Goal: Task Accomplishment & Management: Complete application form

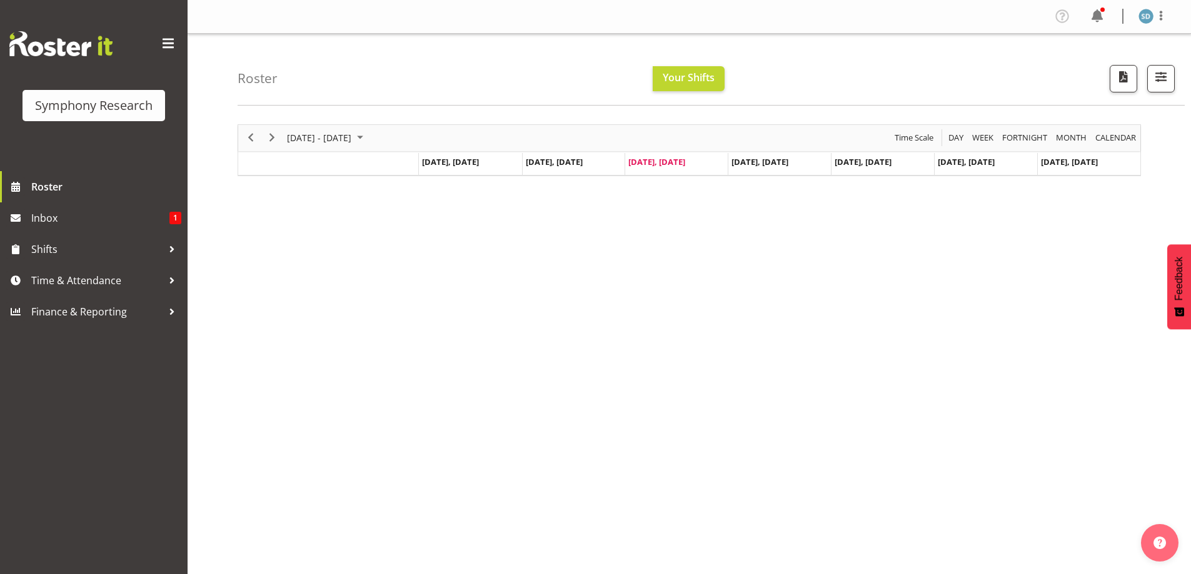
click at [477, 331] on div "September 15 - 21, 2025 Today Day Week Fortnight Month calendar Month Agenda Ti…" at bounding box center [714, 365] width 953 height 500
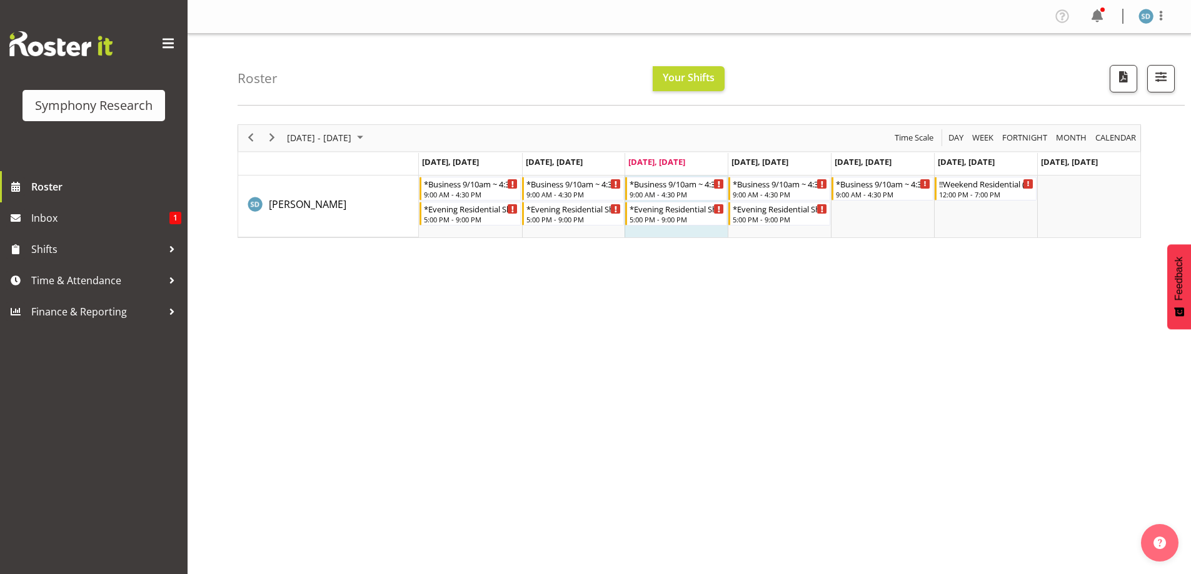
click at [1039, 397] on div "September 15 - 21, 2025 Today Day Week Fortnight Month calendar Month Agenda Ti…" at bounding box center [714, 365] width 953 height 500
click at [389, 423] on div "September 15 - 21, 2025 Today Day Week Fortnight Month calendar Month Agenda Ti…" at bounding box center [714, 365] width 953 height 500
click at [75, 278] on span "Time & Attendance" at bounding box center [96, 280] width 131 height 19
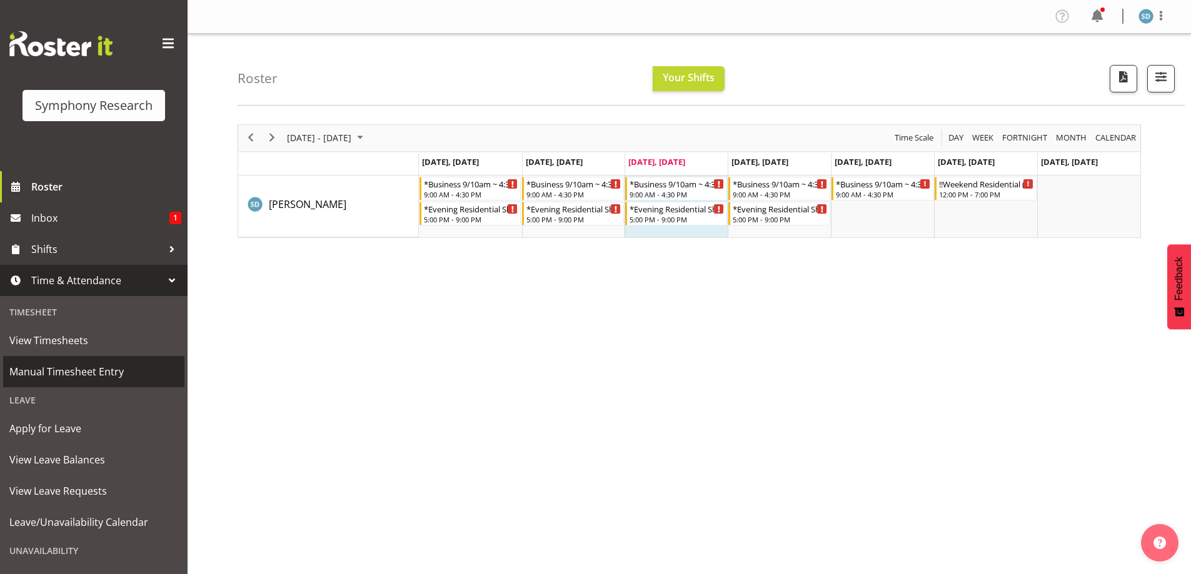
click at [79, 381] on span "Manual Timesheet Entry" at bounding box center [93, 372] width 169 height 19
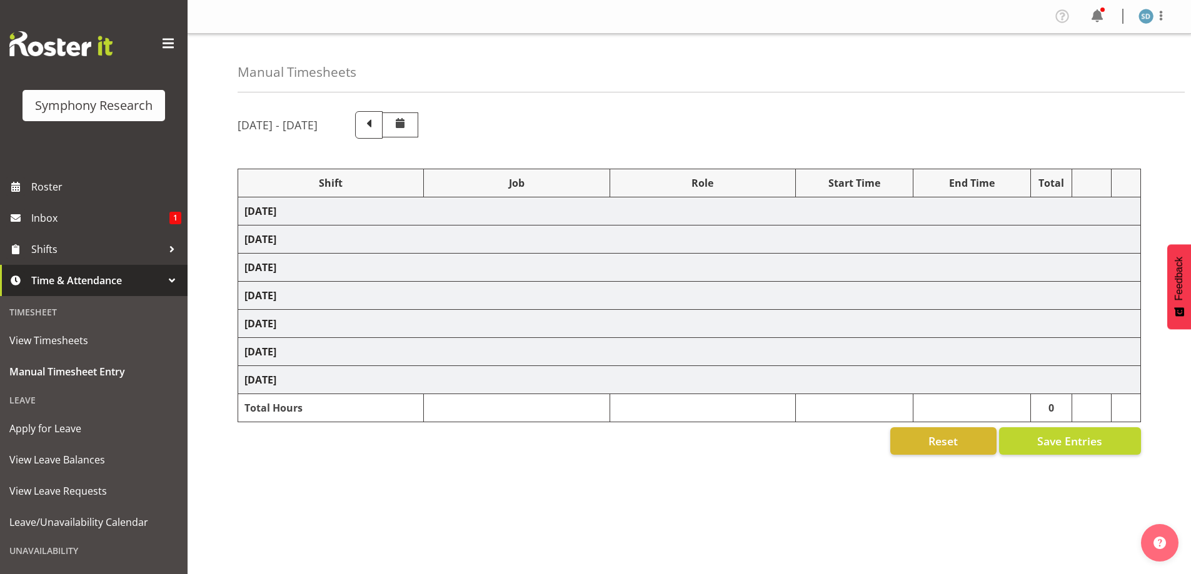
select select "81741"
select select "10587"
select select "47"
select select "48116"
select select "10633"
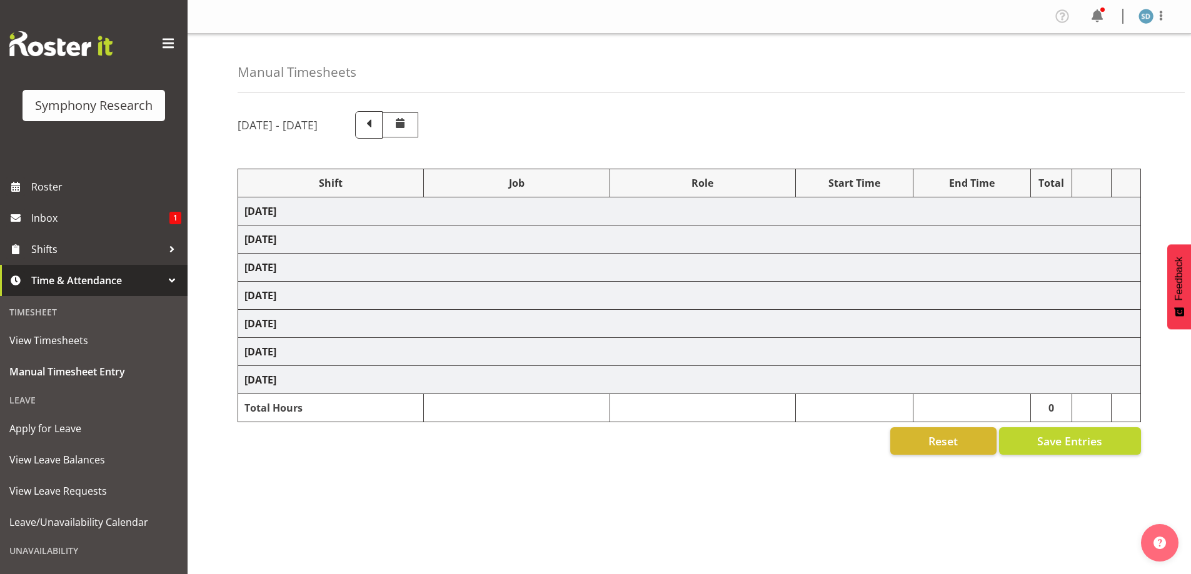
select select "47"
select select "26078"
select select "10633"
select select "47"
select select "48116"
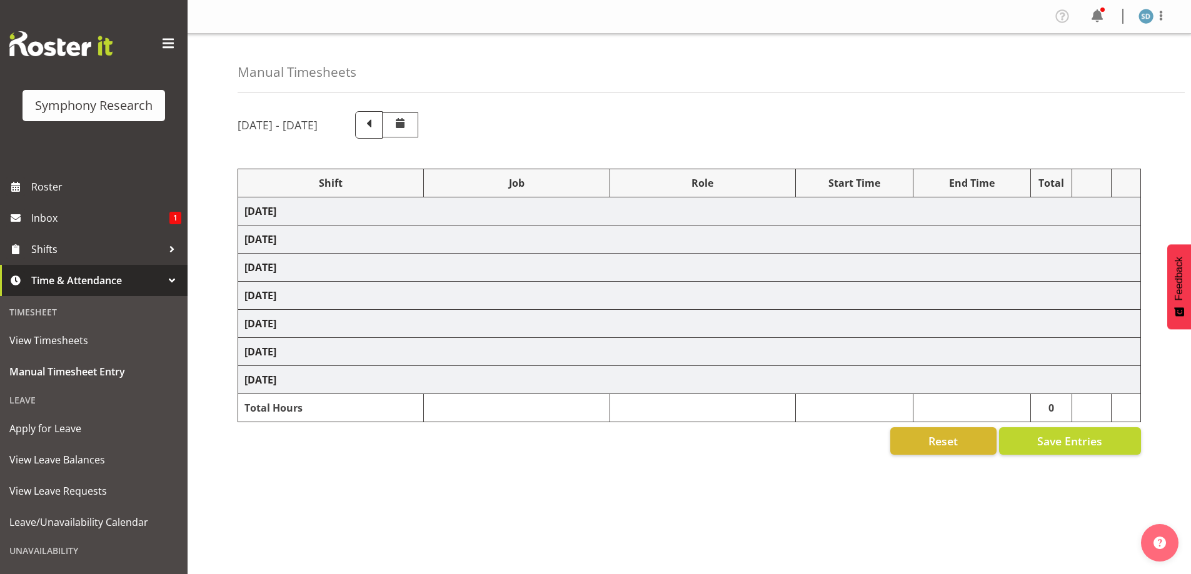
select select "10633"
select select "47"
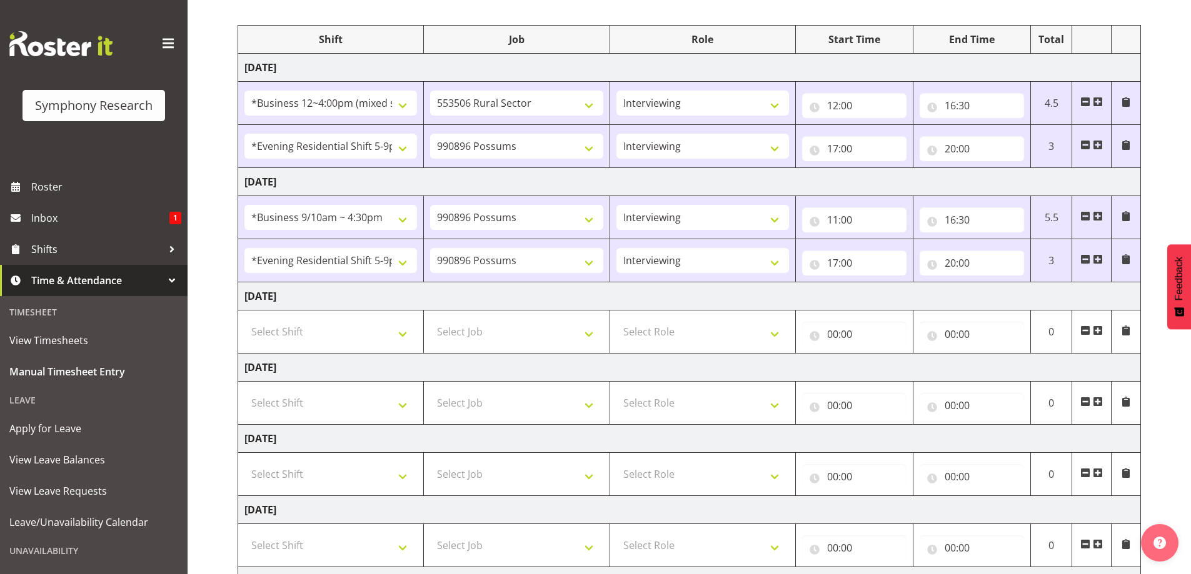
scroll to position [163, 0]
